Goal: Task Accomplishment & Management: Manage account settings

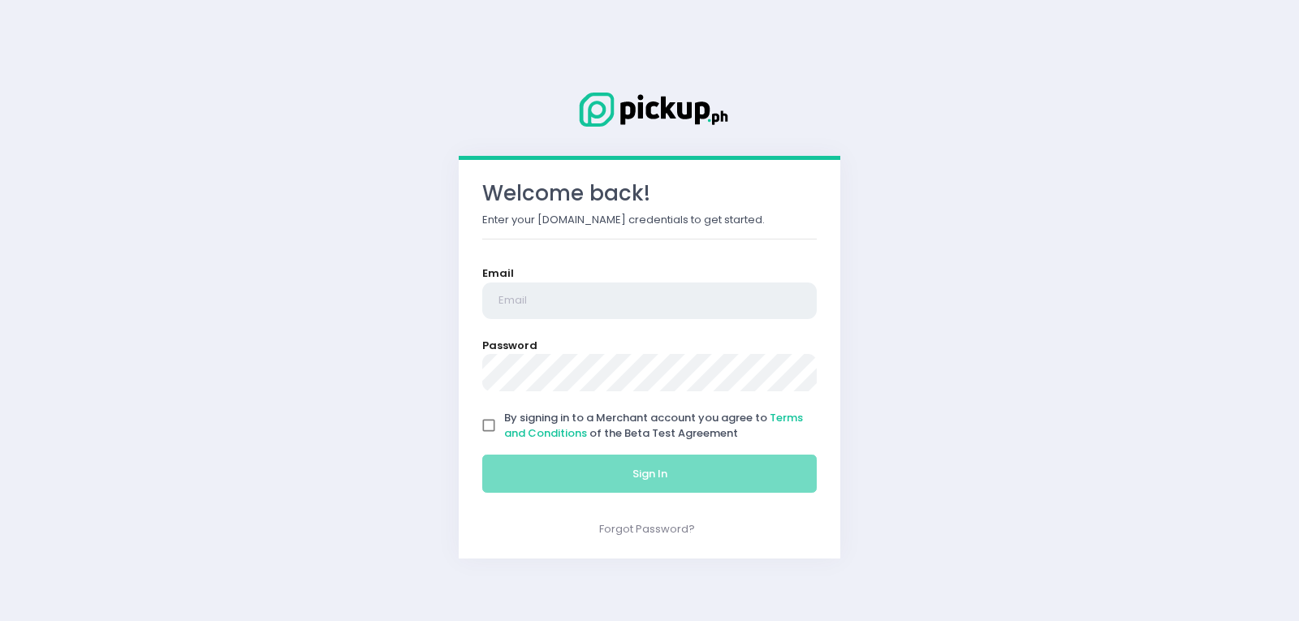
type input "saladstop.ortigas@rgoc.com.ph"
drag, startPoint x: 485, startPoint y: 419, endPoint x: 490, endPoint y: 430, distance: 11.6
click at [485, 419] on input "By signing in to a Merchant account you agree to Terms and Conditions of the Be…" at bounding box center [488, 425] width 31 height 31
checkbox input "true"
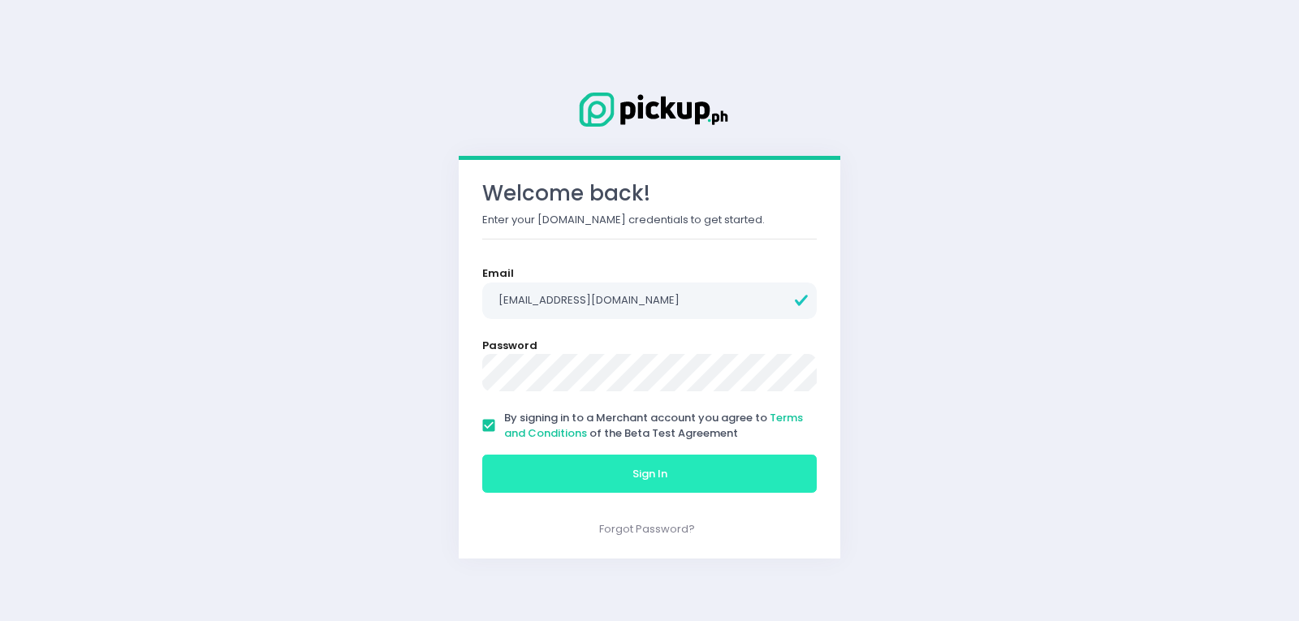
click at [530, 473] on button "Sign In" at bounding box center [649, 474] width 335 height 39
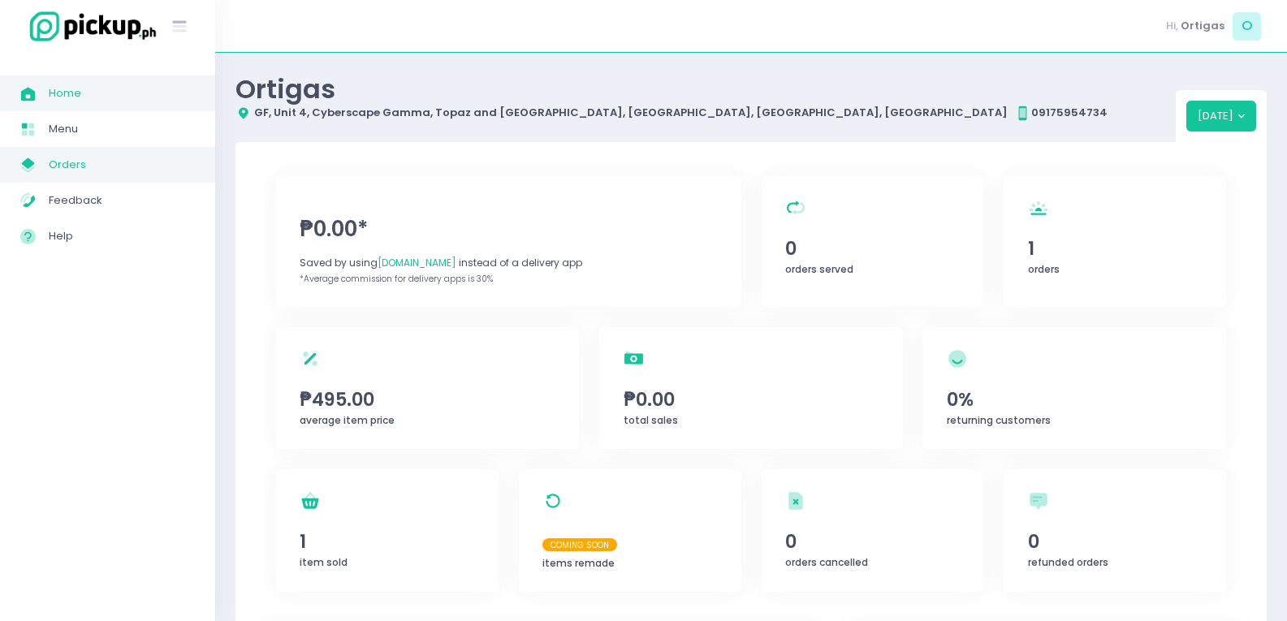
click at [131, 163] on span "Orders" at bounding box center [122, 164] width 146 height 21
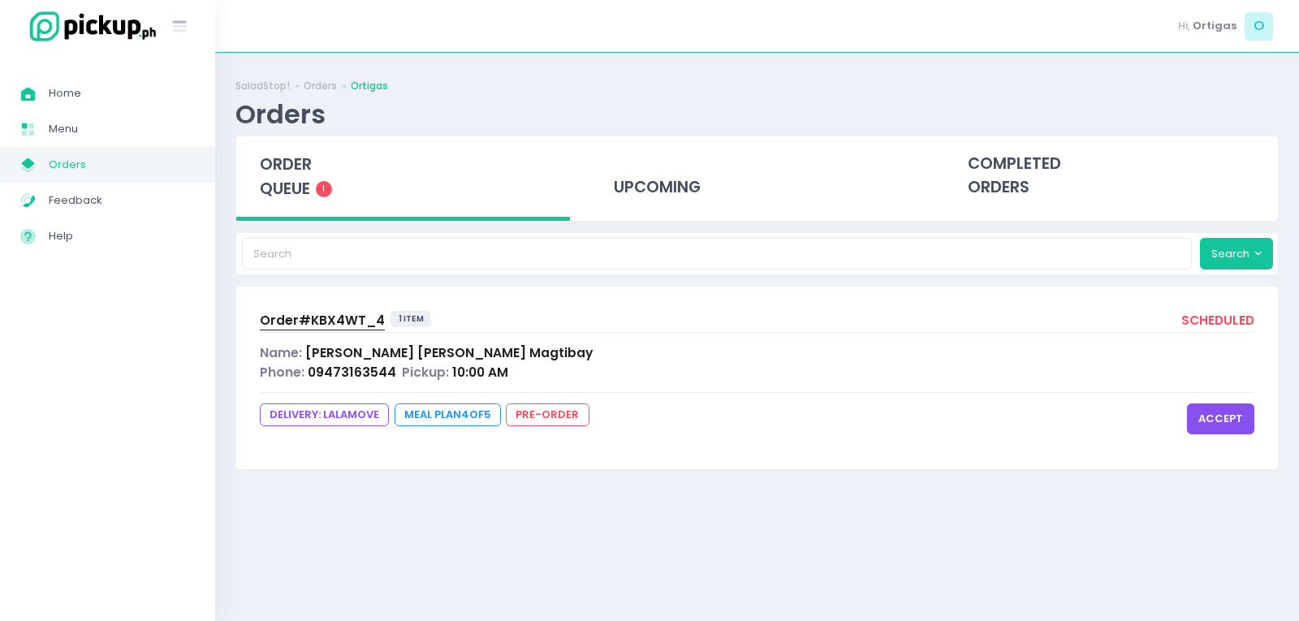
click at [1245, 423] on button "accept" at bounding box center [1220, 419] width 67 height 31
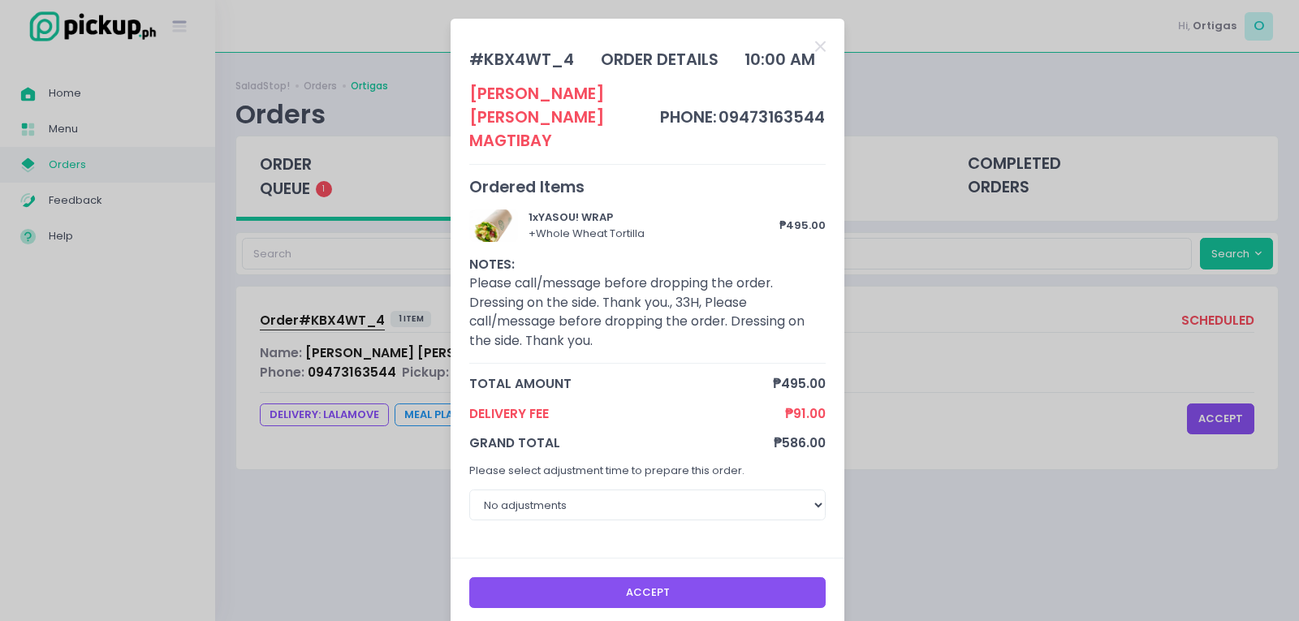
click at [698, 577] on button "Accept" at bounding box center [647, 592] width 357 height 31
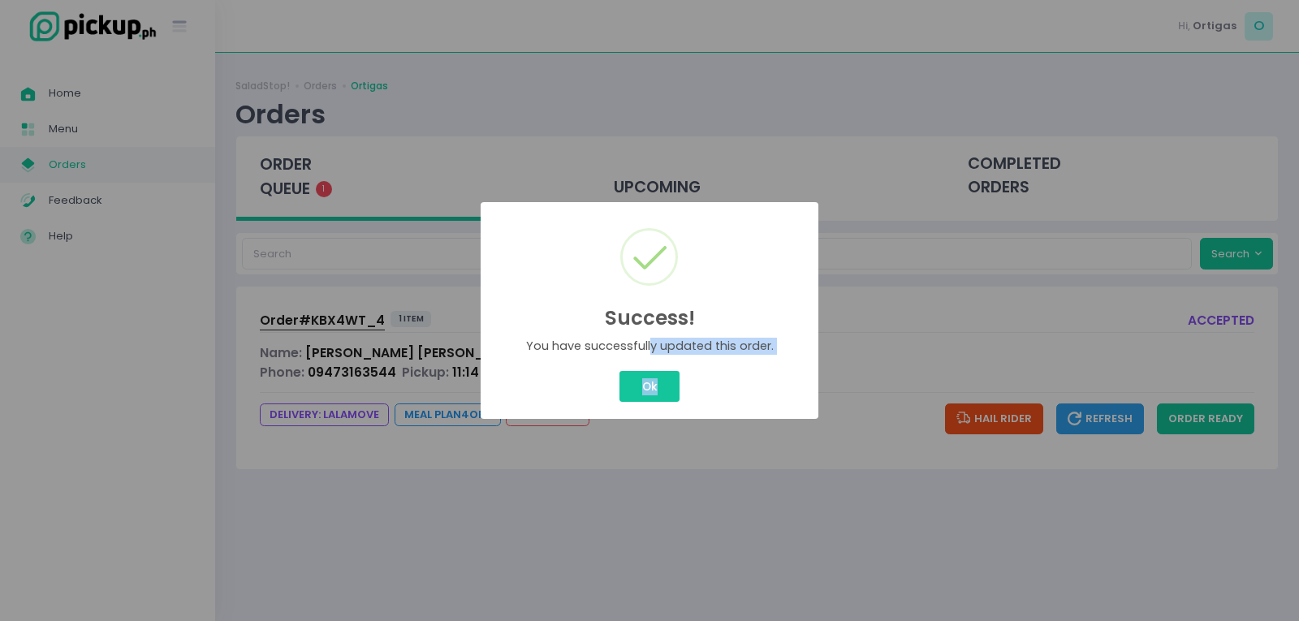
drag, startPoint x: 654, startPoint y: 356, endPoint x: 662, endPoint y: 395, distance: 39.8
click at [662, 392] on div "Success! × You have successfully updated this order. Ok Cancel" at bounding box center [649, 310] width 1299 height 621
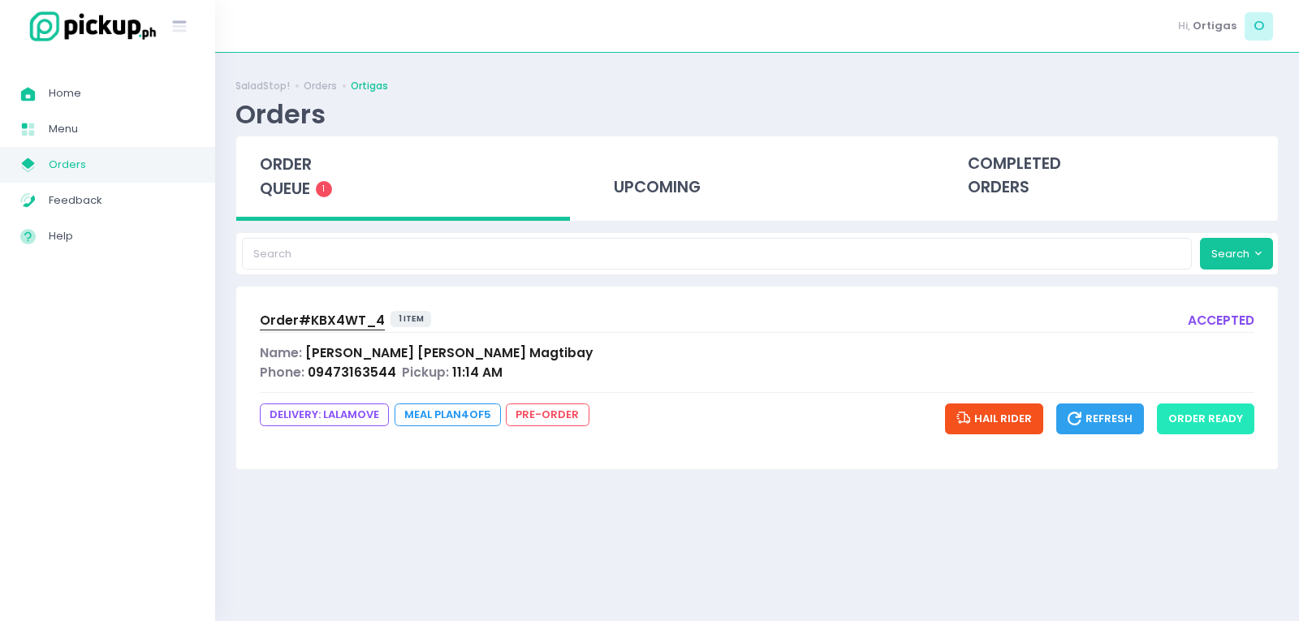
click at [1220, 417] on button "order ready" at bounding box center [1205, 419] width 97 height 31
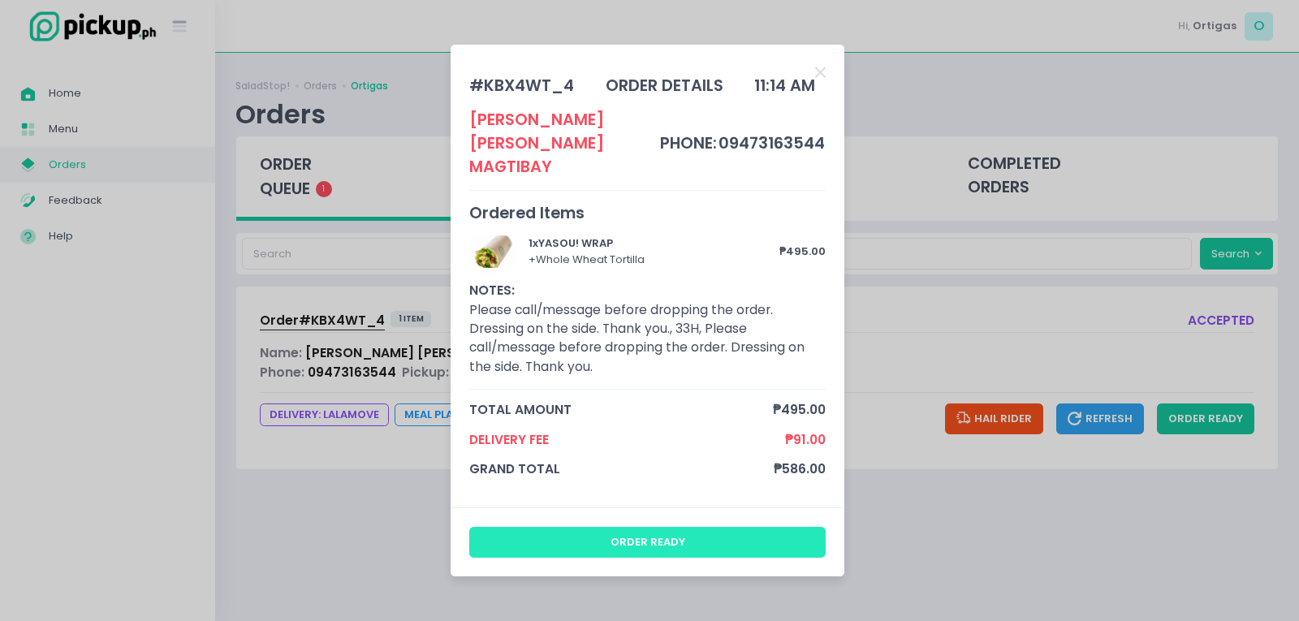
click at [699, 529] on button "order ready" at bounding box center [647, 542] width 357 height 31
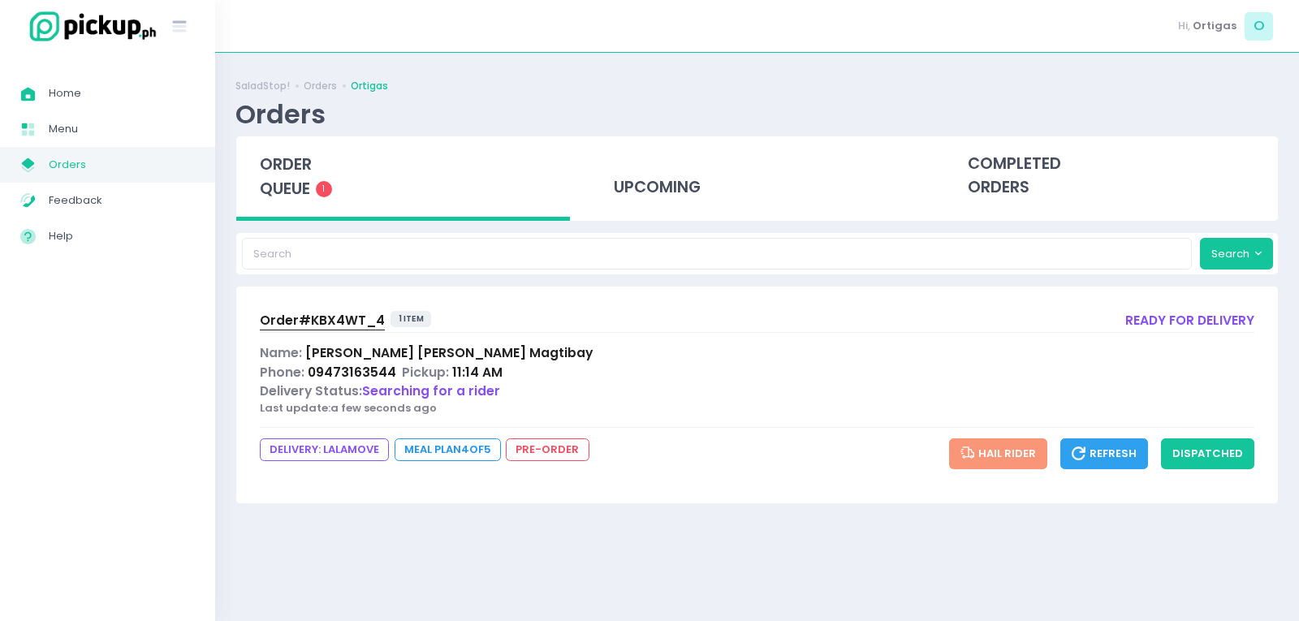
click at [285, 317] on span "Order# KBX4WT_4" at bounding box center [322, 320] width 125 height 17
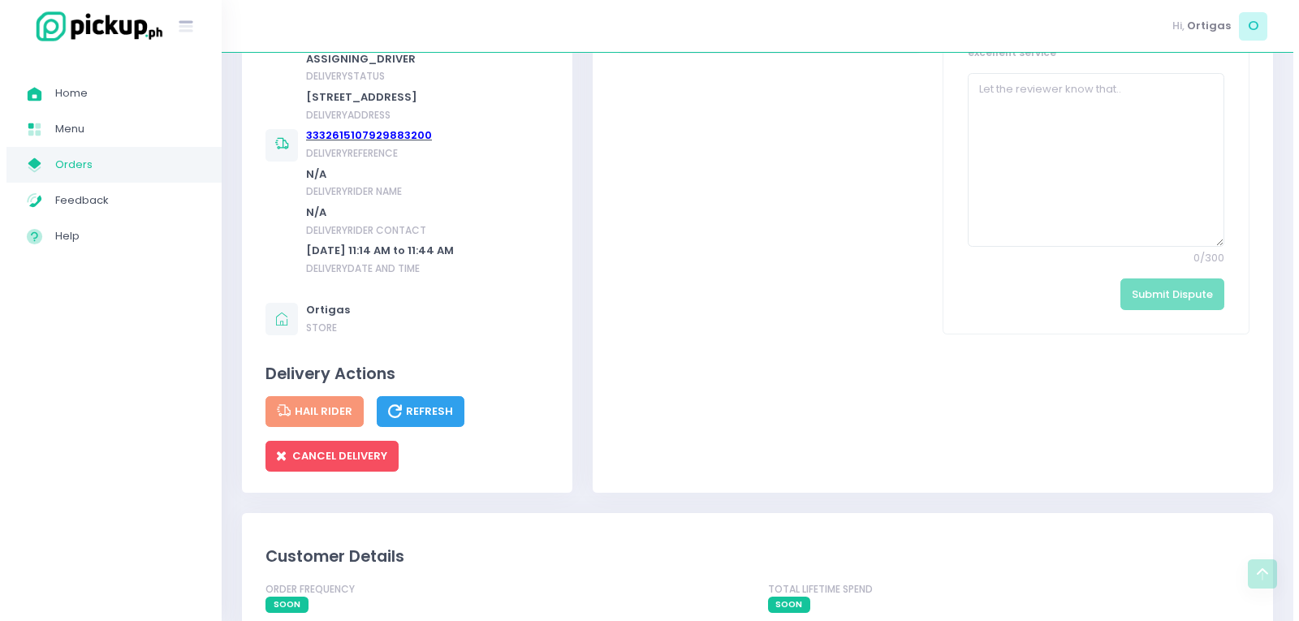
scroll to position [893, 0]
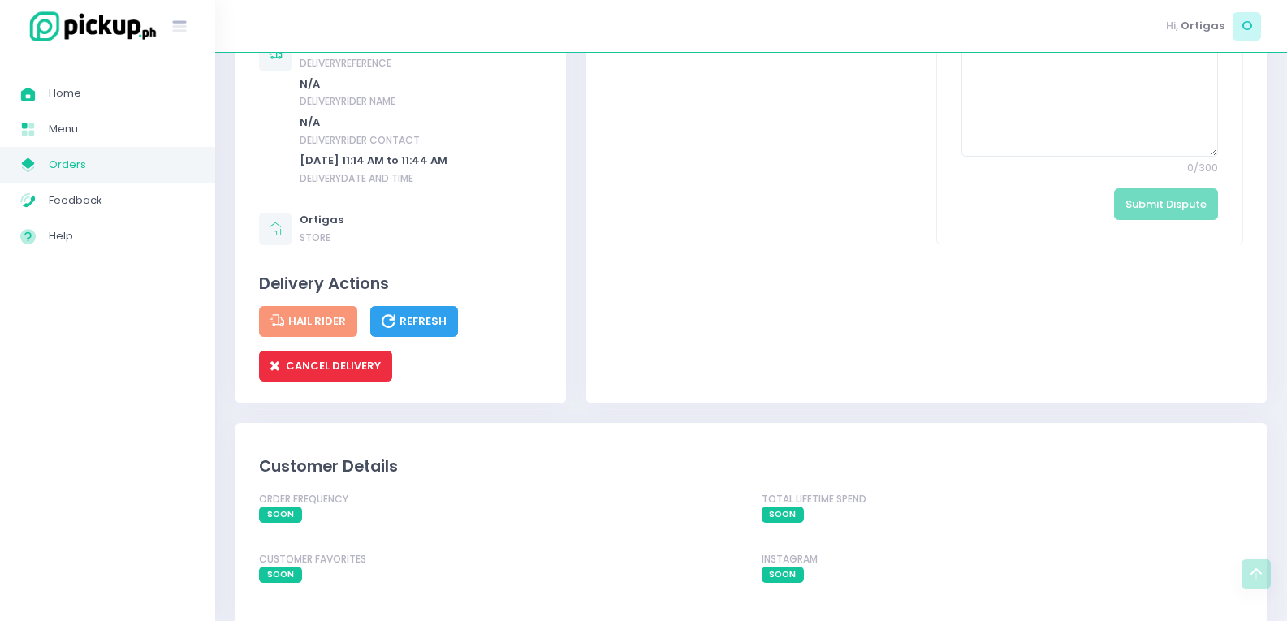
click at [312, 382] on button "CANCEL DELIVERY" at bounding box center [325, 366] width 133 height 31
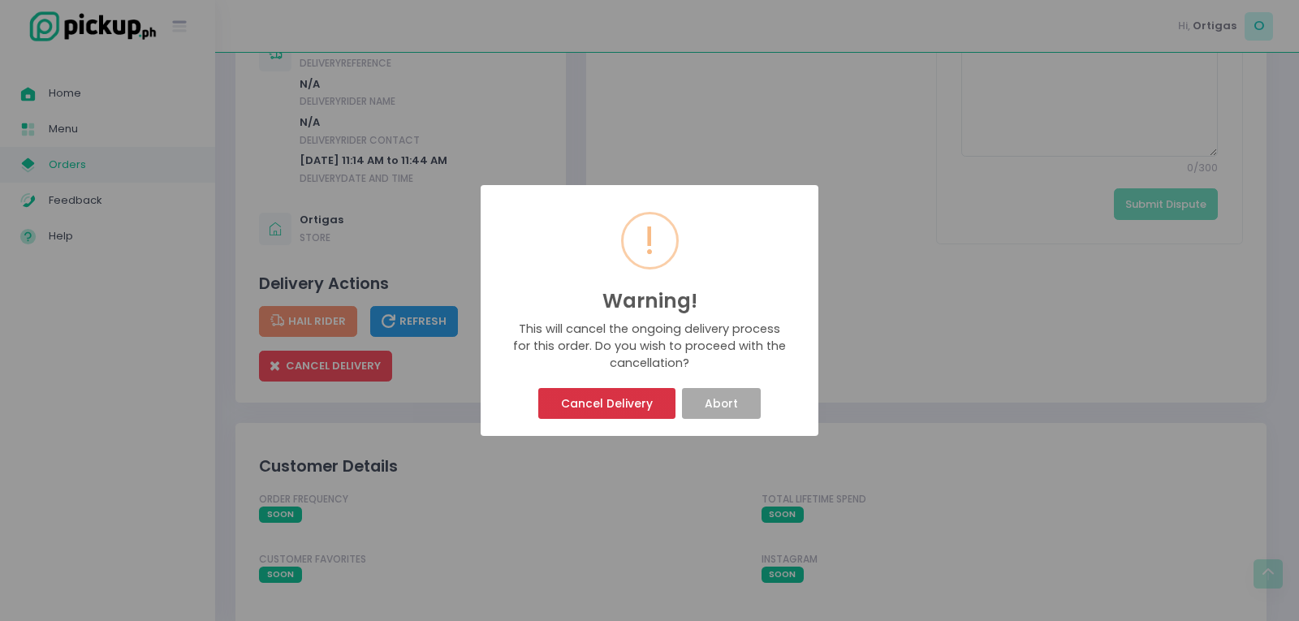
click at [629, 409] on button "Cancel Delivery" at bounding box center [606, 403] width 136 height 31
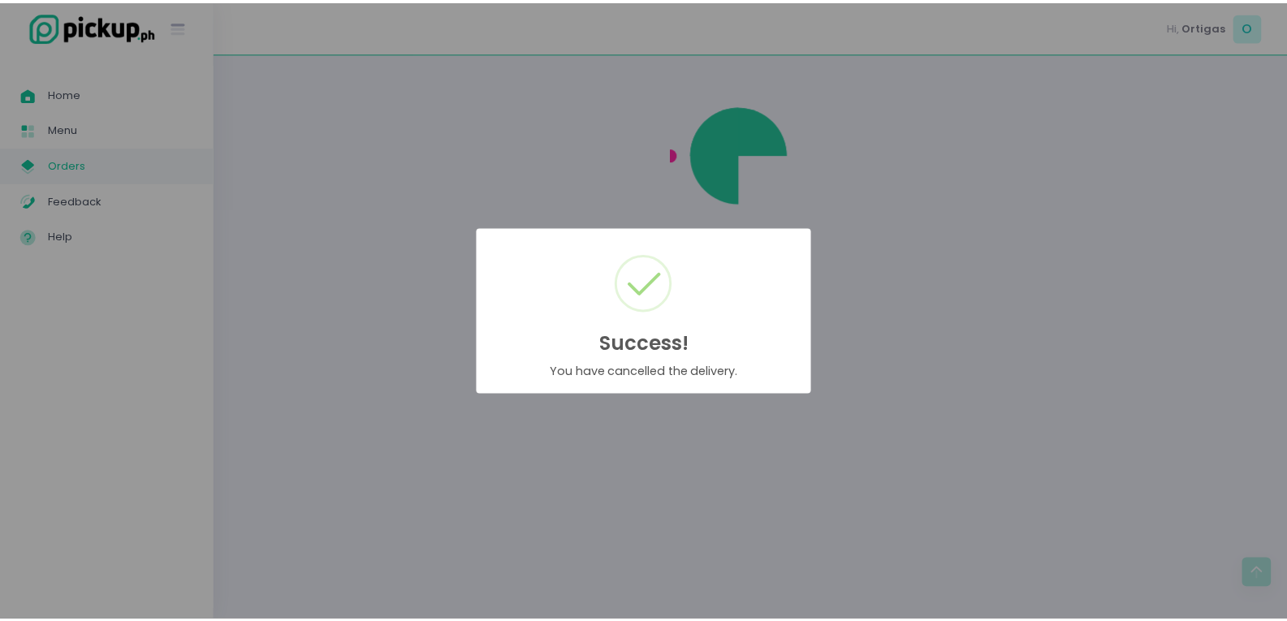
scroll to position [0, 0]
